Goal: Information Seeking & Learning: Understand process/instructions

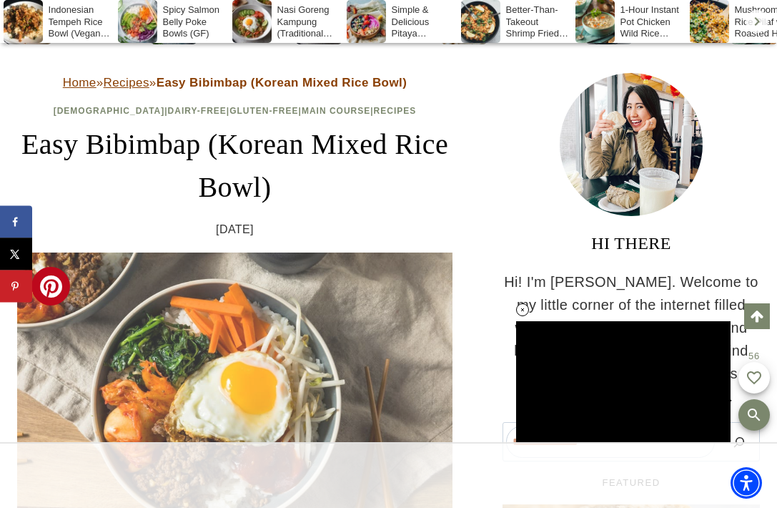
scroll to position [377, 0]
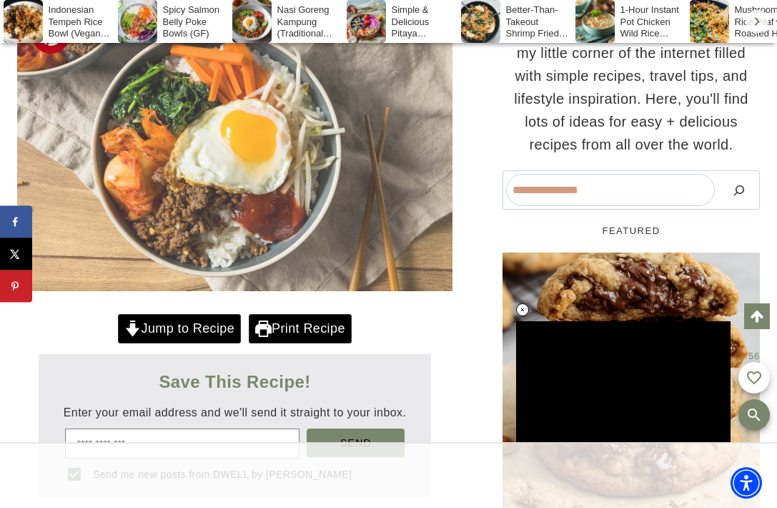
click at [185, 320] on link "Jump to Recipe" at bounding box center [179, 328] width 123 height 29
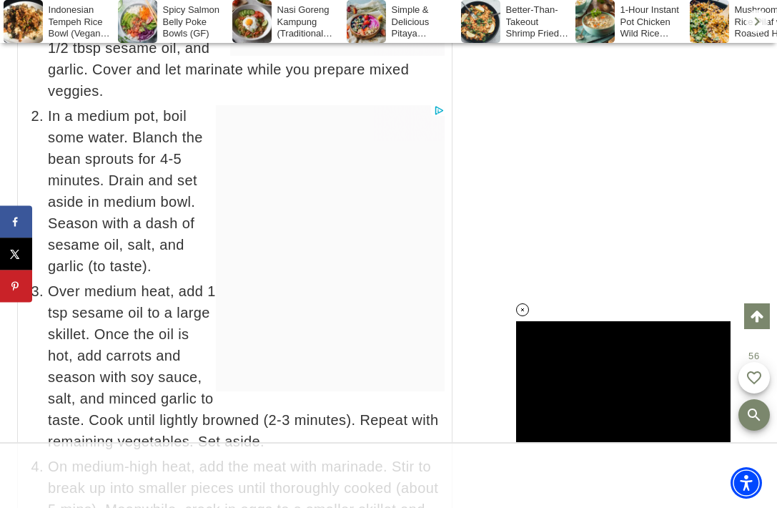
scroll to position [11667, 0]
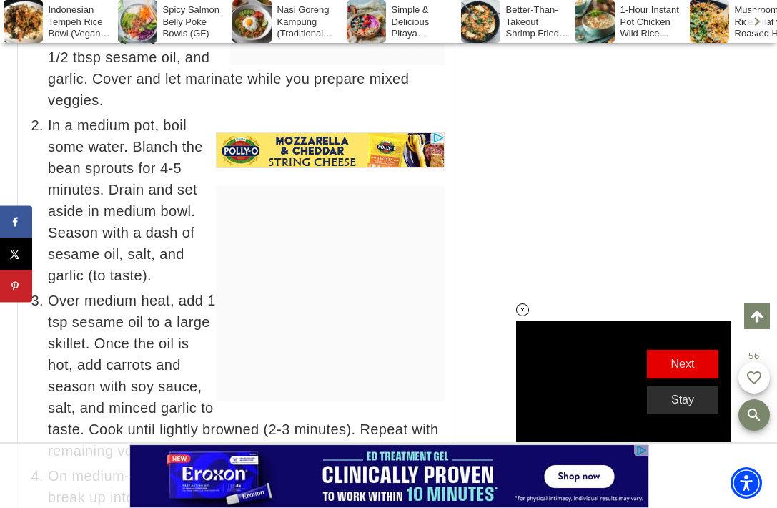
scroll to position [8689, 0]
